Goal: Transaction & Acquisition: Download file/media

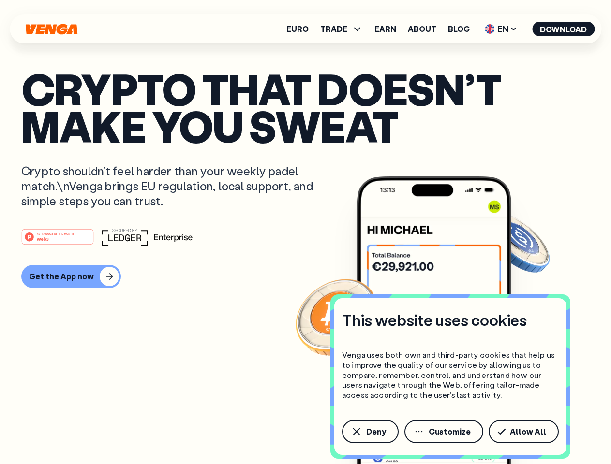
click at [305, 232] on div "#1 PRODUCT OF THE MONTH Web3" at bounding box center [305, 236] width 569 height 17
click at [370, 432] on span "Deny" at bounding box center [376, 432] width 20 height 8
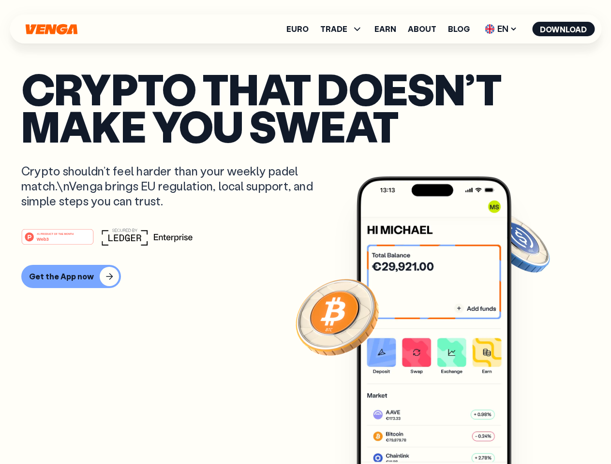
click at [445, 432] on img at bounding box center [434, 339] width 155 height 324
click at [525, 432] on article "Crypto that doesn’t make you sweat Crypto shouldn’t feel harder than your weekl…" at bounding box center [305, 251] width 569 height 363
click at [344, 29] on span "TRADE" at bounding box center [333, 29] width 27 height 8
click at [501, 29] on span "EN" at bounding box center [500, 28] width 39 height 15
click at [564, 29] on button "Download" at bounding box center [563, 29] width 62 height 15
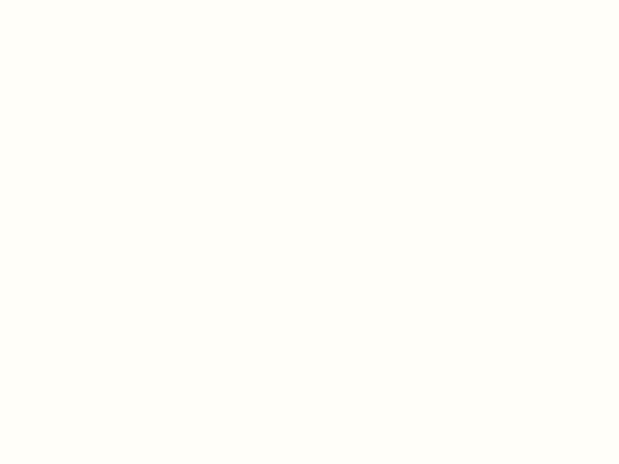
click at [70, 0] on html "This website uses cookies Venga uses both own and third-party cookies that help…" at bounding box center [309, 0] width 619 height 0
click at [59, 0] on html "This website uses cookies Venga uses both own and third-party cookies that help…" at bounding box center [309, 0] width 619 height 0
